Goal: Task Accomplishment & Management: Use online tool/utility

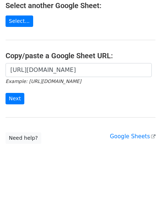
scroll to position [127, 0]
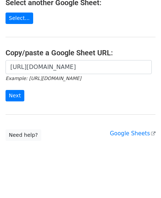
type input "https://docs.google.com/spreadsheets/d/1SXVGOPhBWgACds6qUpheVeAxupgAnF2d_ZTy0Px…"
click at [10, 94] on input "Next" at bounding box center [15, 95] width 19 height 11
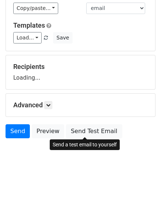
scroll to position [58, 0]
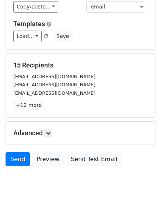
click at [46, 103] on p "+12 more" at bounding box center [80, 105] width 135 height 9
click at [51, 132] on icon at bounding box center [48, 133] width 4 height 4
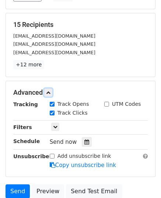
scroll to position [153, 0]
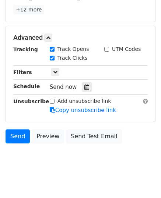
click at [84, 86] on icon at bounding box center [86, 86] width 5 height 5
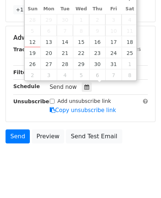
type input "2025-10-13 12:00"
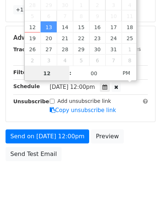
scroll to position [147, 0]
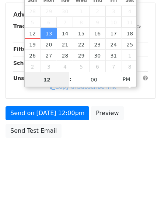
type input "9"
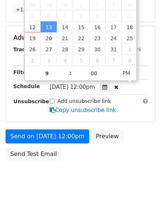
type input "2025-10-13 21:00"
click at [50, 111] on icon at bounding box center [53, 110] width 6 height 6
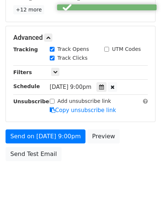
click at [48, 126] on form "Variables Copy/paste... {{email}} {{website}} Email column email website Templa…" at bounding box center [81, 26] width 150 height 278
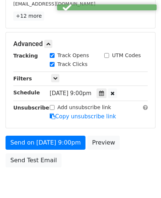
scroll to position [153, 0]
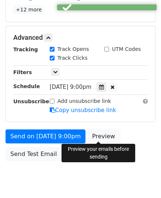
click at [104, 132] on link "Preview" at bounding box center [103, 136] width 32 height 14
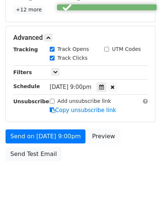
click at [104, 132] on link "Preview" at bounding box center [103, 136] width 32 height 14
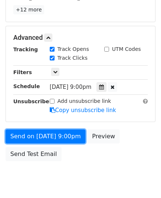
click at [45, 134] on link "Send on Oct 13 at 9:00pm" at bounding box center [46, 136] width 80 height 14
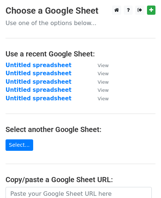
scroll to position [127, 0]
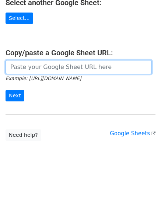
click at [50, 65] on input "url" at bounding box center [79, 67] width 146 height 14
paste input "[URL][DOMAIN_NAME]"
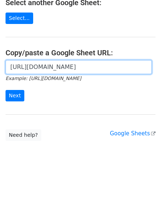
scroll to position [0, 170]
type input "[URL][DOMAIN_NAME]"
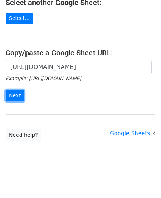
click at [18, 97] on input "Next" at bounding box center [15, 95] width 19 height 11
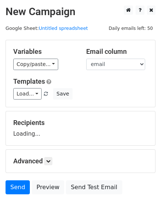
scroll to position [58, 0]
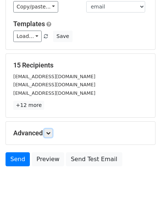
click at [49, 131] on icon at bounding box center [48, 133] width 4 height 4
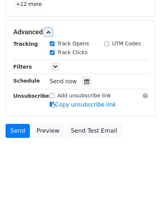
scroll to position [159, 0]
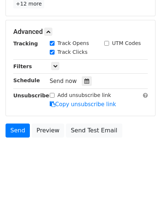
click at [84, 80] on icon at bounding box center [86, 81] width 5 height 5
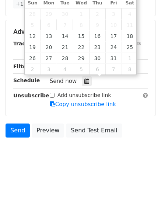
type input "2025-10-14 12:00"
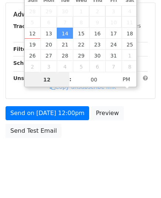
type input "9"
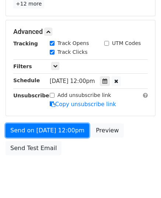
type input "2025-10-14 21:00"
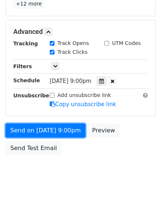
click at [45, 128] on link "Send on Oct 14 at 9:00pm" at bounding box center [46, 131] width 80 height 14
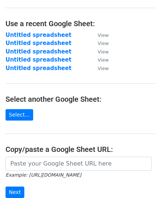
scroll to position [74, 0]
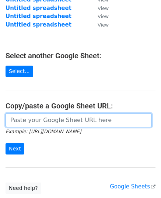
click at [49, 117] on input "url" at bounding box center [79, 120] width 146 height 14
paste input "[URL][DOMAIN_NAME]"
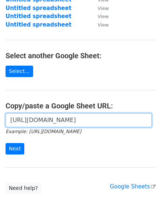
scroll to position [0, 170]
type input "[URL][DOMAIN_NAME]"
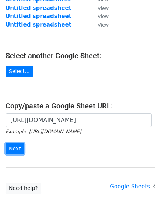
scroll to position [0, 0]
click at [19, 143] on input "Next" at bounding box center [15, 148] width 19 height 11
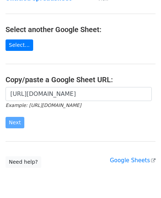
scroll to position [127, 0]
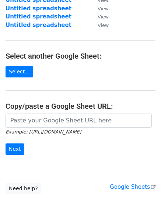
scroll to position [74, 0]
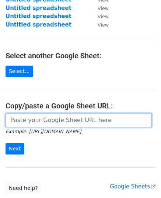
click at [64, 118] on input "url" at bounding box center [79, 120] width 146 height 14
click at [50, 122] on input "url" at bounding box center [79, 120] width 146 height 14
paste input "[URL][DOMAIN_NAME]"
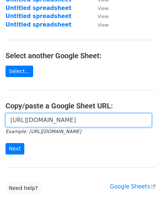
scroll to position [127, 0]
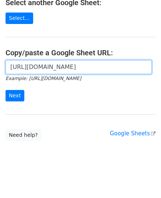
type input "[URL][DOMAIN_NAME]"
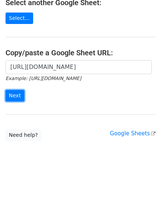
scroll to position [0, 0]
click at [16, 97] on input "Next" at bounding box center [15, 95] width 19 height 11
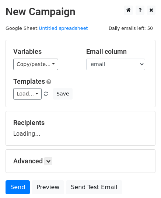
scroll to position [58, 0]
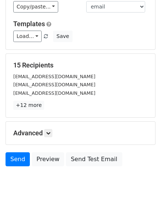
click at [48, 103] on p "+12 more" at bounding box center [80, 105] width 135 height 9
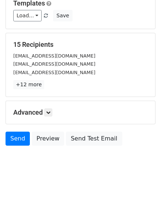
scroll to position [87, 0]
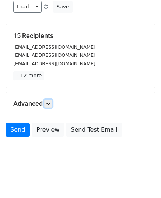
click at [46, 100] on link at bounding box center [48, 104] width 8 height 8
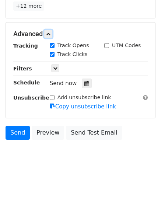
scroll to position [159, 0]
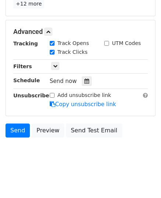
click at [84, 81] on icon at bounding box center [86, 81] width 5 height 5
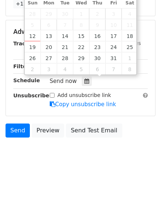
type input "2025-10-15 12:00"
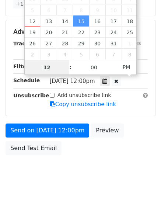
type input "9"
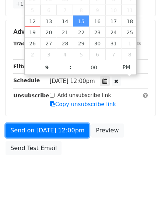
type input "2025-10-15 21:00"
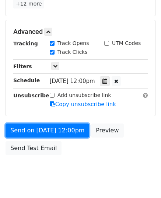
click at [30, 130] on link "Send on Oct 15 at 12:00pm" at bounding box center [48, 131] width 84 height 14
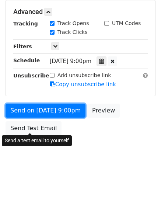
click at [30, 130] on div "Send on Oct 15 at 9:00pm Preview Send Test Email" at bounding box center [80, 121] width 161 height 35
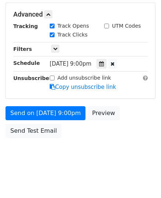
scroll to position [176, 0]
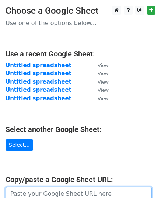
click at [56, 190] on input "url" at bounding box center [79, 194] width 146 height 14
paste input "https://docs.google.com/spreadsheets/d/16P_JXt3M8W_XbVK8HUeHD0q-klM1jq43BDlS2RO…"
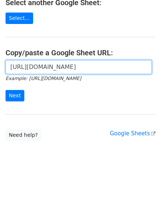
scroll to position [127, 0]
type input "https://docs.google.com/spreadsheets/d/16P_JXt3M8W_XbVK8HUeHD0q-klM1jq43BDlS2RO…"
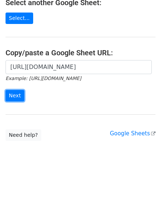
click at [19, 95] on input "Next" at bounding box center [15, 95] width 19 height 11
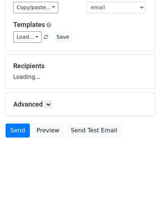
scroll to position [58, 0]
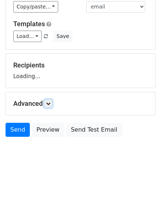
click at [50, 103] on icon at bounding box center [48, 103] width 4 height 4
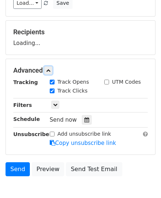
scroll to position [128, 0]
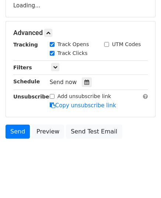
click at [83, 84] on div at bounding box center [87, 82] width 10 height 10
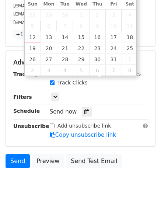
type input "[DATE] 12:00"
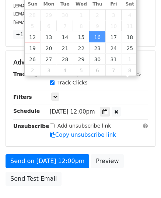
scroll to position [0, 0]
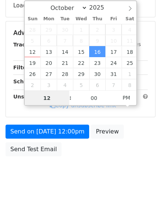
type input "9"
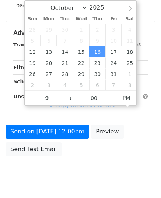
type input "[DATE] 21:00"
click at [22, 109] on div "Unsubscribe" at bounding box center [26, 101] width 36 height 17
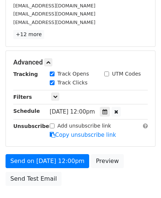
click at [22, 130] on div "Unsubscribe" at bounding box center [26, 130] width 36 height 17
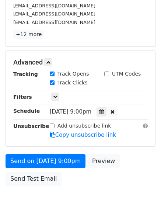
click at [30, 129] on div "Unsubscribe" at bounding box center [26, 130] width 36 height 17
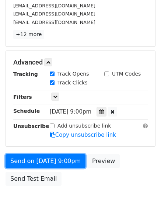
click at [31, 161] on link "Send on [DATE] 9:00pm" at bounding box center [46, 161] width 80 height 14
